Goal: Ask a question

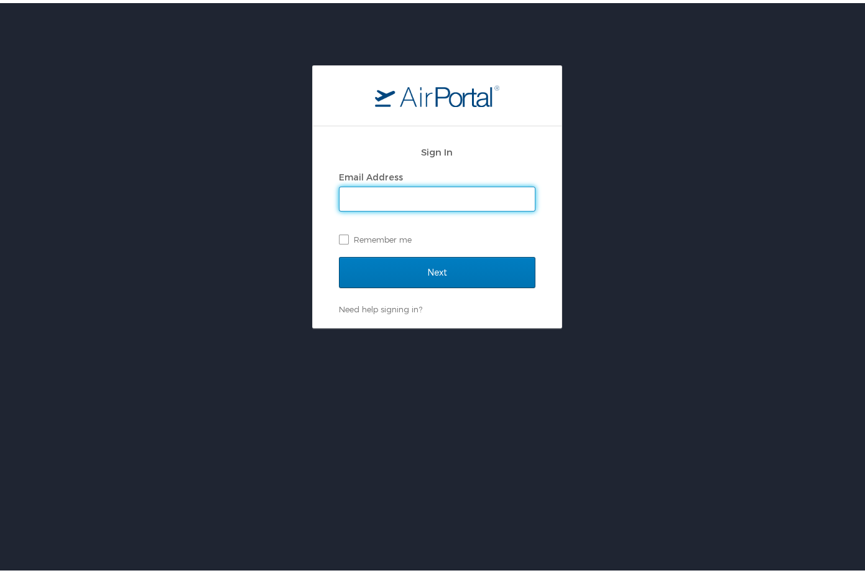
type input "[EMAIL_ADDRESS][DOMAIN_NAME]"
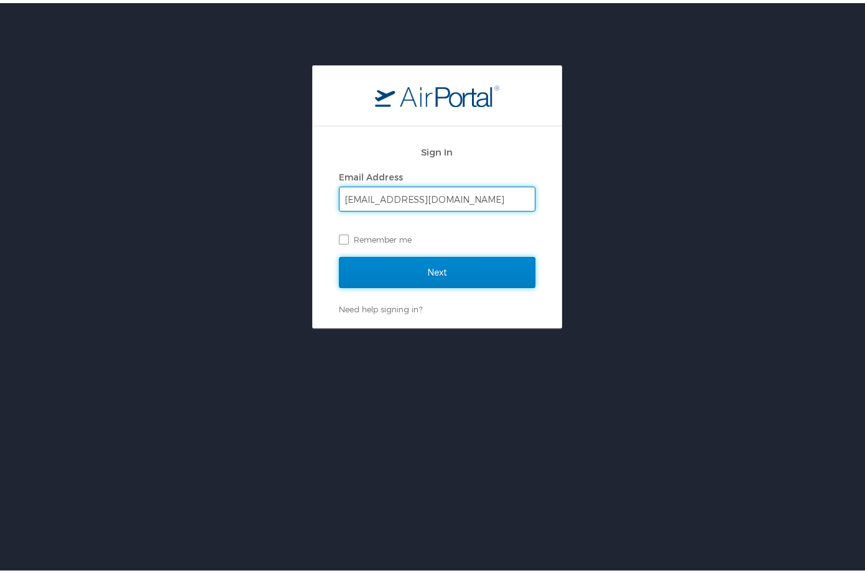
click at [374, 266] on input "Next" at bounding box center [437, 269] width 196 height 31
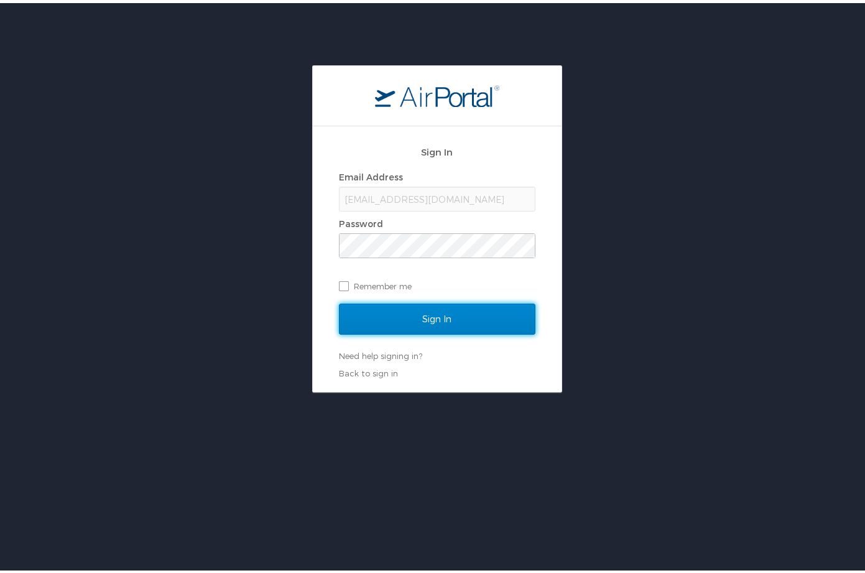
click at [390, 320] on input "Sign In" at bounding box center [437, 315] width 196 height 31
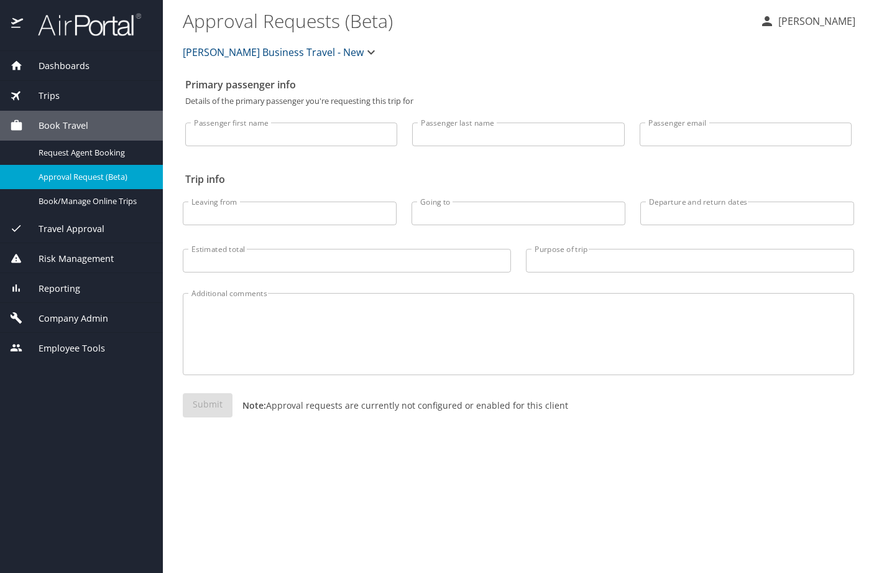
click at [53, 345] on span "Employee Tools" at bounding box center [64, 348] width 82 height 14
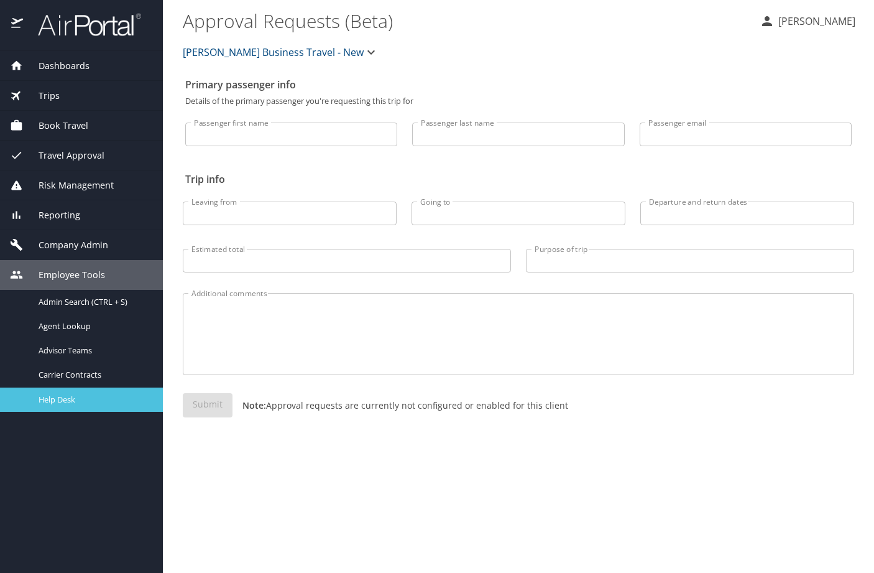
click at [68, 397] on span "Help Desk" at bounding box center [93, 399] width 109 height 12
